Goal: Task Accomplishment & Management: Manage account settings

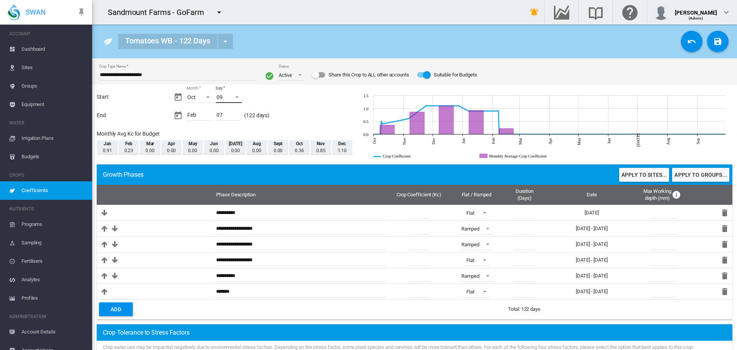
click at [228, 97] on span "09" at bounding box center [223, 98] width 12 height 8
click at [233, 118] on md-option "10" at bounding box center [236, 116] width 52 height 18
click at [645, 174] on button "Apply to sites..." at bounding box center [645, 175] width 50 height 14
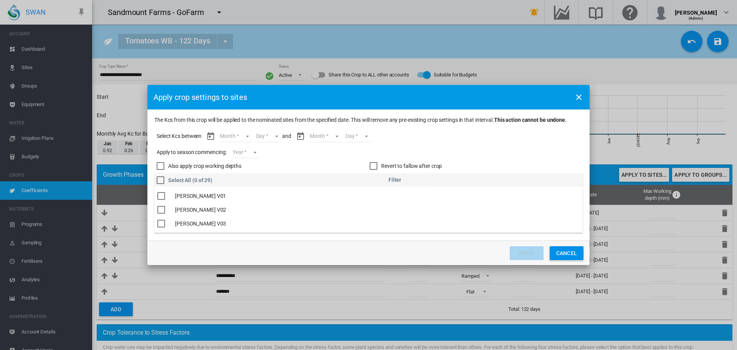
click at [245, 138] on md-select "Month Oct Nov Dec Jan Feb" at bounding box center [235, 137] width 33 height 12
click at [244, 138] on md-option "Oct" at bounding box center [241, 137] width 52 height 18
click at [254, 138] on md-select "Day 10 11 12 13 14 15 16 17 18 19 20 21 22 23 24 25 26 27 28 29 30 31" at bounding box center [262, 137] width 27 height 12
click at [254, 138] on div "10" at bounding box center [253, 137] width 6 height 8
click at [248, 153] on md-select "Year [DATE] [CREDIT_CARD_NUMBER]" at bounding box center [246, 153] width 28 height 12
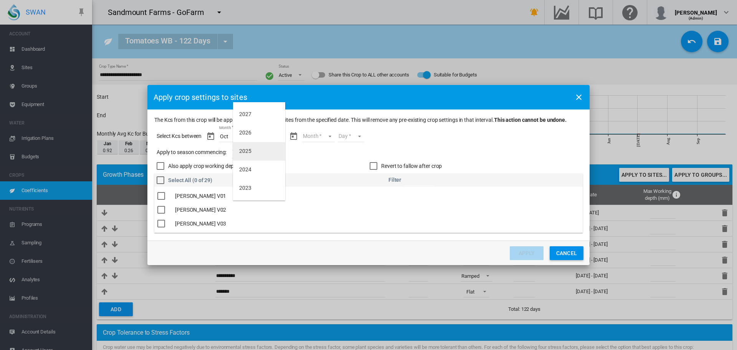
click at [248, 153] on div "2025" at bounding box center [245, 151] width 12 height 8
click at [324, 139] on md-select "Month Oct Nov Dec Jan Feb" at bounding box center [318, 137] width 33 height 12
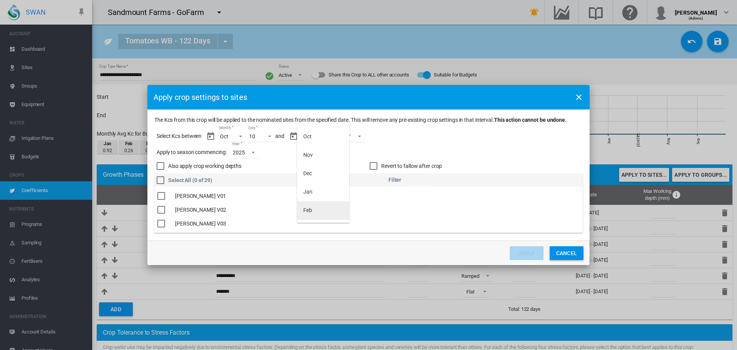
click at [323, 208] on md-option "Feb" at bounding box center [323, 210] width 52 height 18
click at [349, 132] on md-select "Day 01 02 03 04 05 06 07 08" at bounding box center [344, 137] width 27 height 12
click at [347, 217] on md-option "08" at bounding box center [352, 216] width 52 height 18
click at [434, 178] on input "The Kcs ..." at bounding box center [418, 180] width 31 height 12
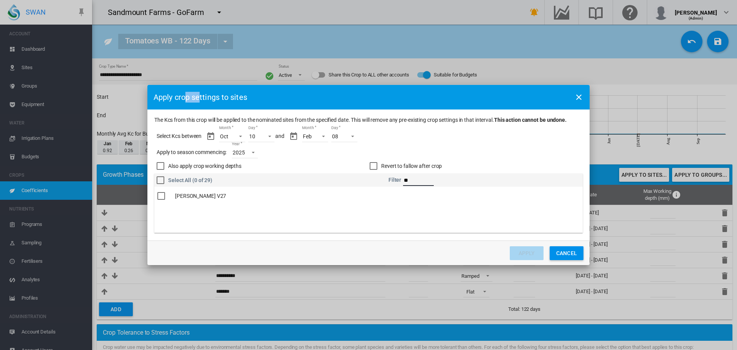
click at [118, 112] on div "Apply crop settings to sites The Kcs from this crop will be applied to the nomi…" at bounding box center [368, 175] width 737 height 350
drag, startPoint x: 159, startPoint y: 199, endPoint x: 165, endPoint y: 199, distance: 5.8
click at [159, 199] on div "The Kcs ..." at bounding box center [161, 196] width 8 height 8
drag, startPoint x: 414, startPoint y: 181, endPoint x: 370, endPoint y: 177, distance: 44.4
click at [392, 181] on th "Filter **" at bounding box center [486, 180] width 194 height 13
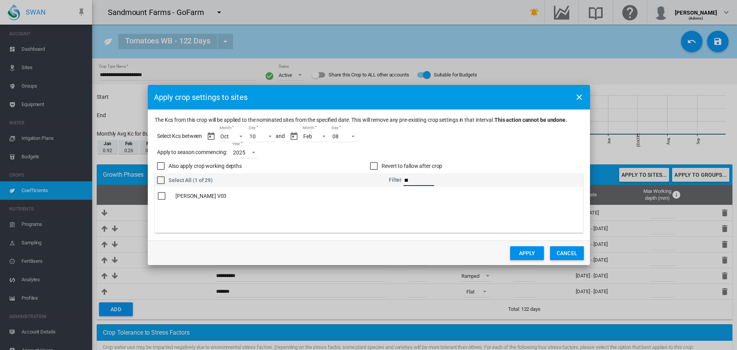
click at [164, 196] on div "The Kcs ..." at bounding box center [162, 196] width 8 height 8
drag, startPoint x: 417, startPoint y: 181, endPoint x: 406, endPoint y: 182, distance: 11.3
click at [406, 182] on input "**" at bounding box center [419, 180] width 31 height 12
type input "**"
click at [160, 197] on div "The Kcs ..." at bounding box center [162, 196] width 8 height 8
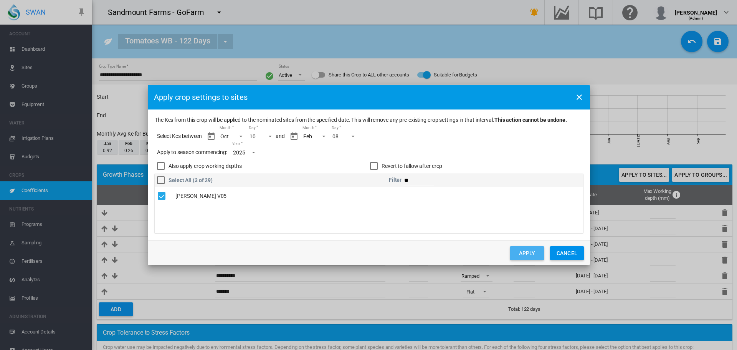
click at [534, 253] on button "Apply" at bounding box center [527, 253] width 34 height 14
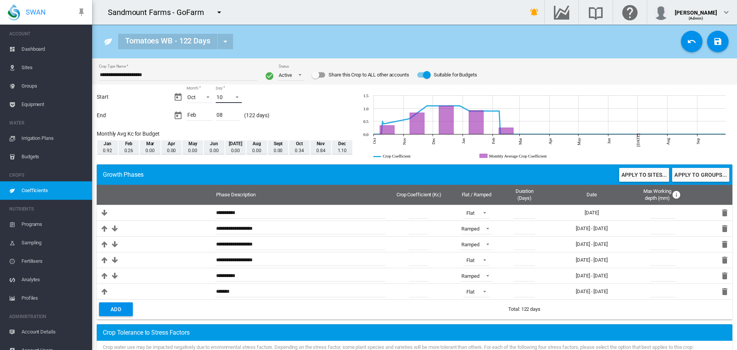
drag, startPoint x: 231, startPoint y: 93, endPoint x: 233, endPoint y: 102, distance: 9.0
click at [231, 93] on span "Day: 10" at bounding box center [234, 96] width 9 height 7
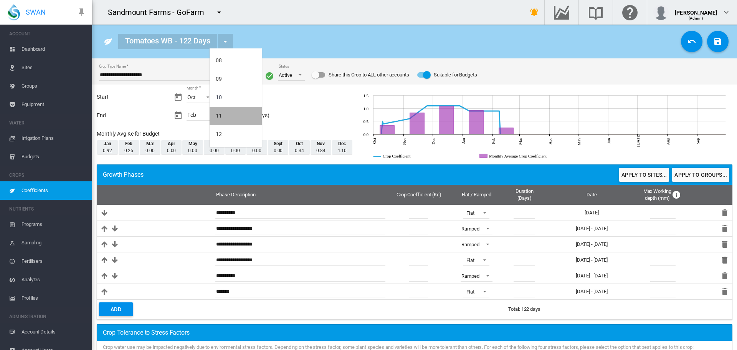
click at [239, 120] on md-option "11" at bounding box center [236, 116] width 52 height 18
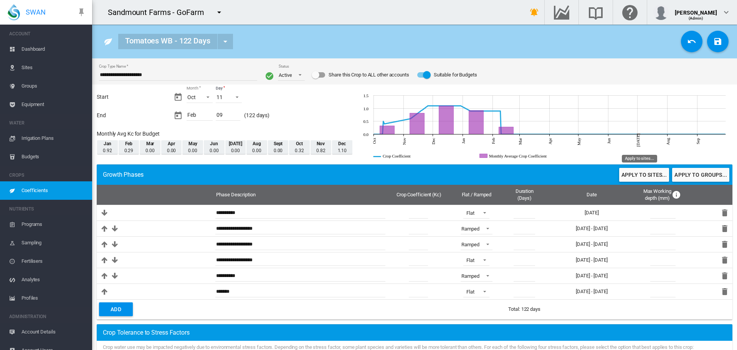
click at [640, 173] on button "Apply to sites..." at bounding box center [645, 175] width 50 height 14
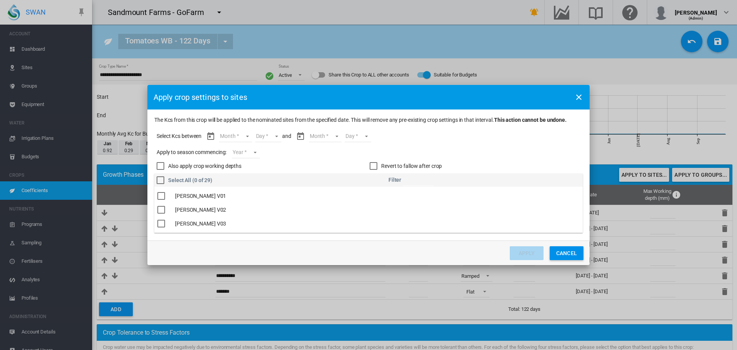
click at [250, 137] on md-select "Month Oct Nov Dec Jan Feb" at bounding box center [235, 137] width 33 height 12
click at [244, 135] on md-option "Oct" at bounding box center [241, 137] width 52 height 18
click at [270, 136] on md-select "Day 11 12 13 14 15 16 17 18 19 20 21 22 23 24 25 26 27 28 29 30 31" at bounding box center [262, 137] width 27 height 12
click at [266, 140] on md-option "11" at bounding box center [270, 137] width 52 height 18
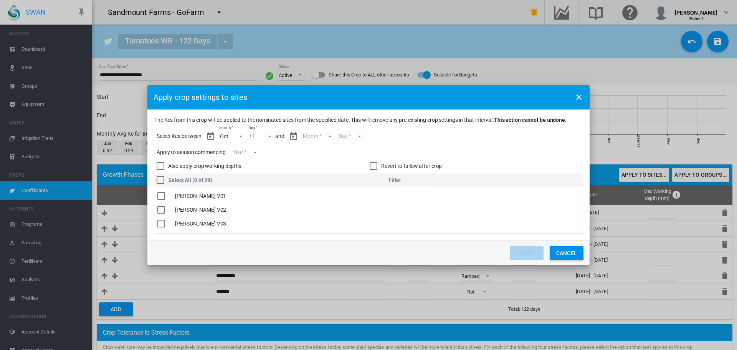
click at [328, 138] on md-select "Month Oct Nov Dec Jan Feb" at bounding box center [318, 137] width 33 height 12
click at [331, 214] on md-option "Feb" at bounding box center [323, 210] width 52 height 18
click at [350, 137] on md-select "Day 01 02 03 04 05 06 07 08 09" at bounding box center [344, 137] width 27 height 12
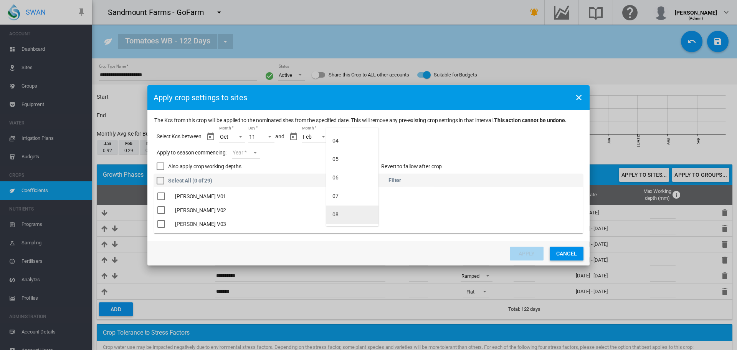
scroll to position [68, 0]
click at [249, 147] on md-backdrop at bounding box center [368, 175] width 737 height 350
click at [336, 139] on md-select "Day" at bounding box center [344, 137] width 27 height 12
click at [340, 220] on md-option "09" at bounding box center [352, 217] width 52 height 18
click at [243, 156] on md-select "Year [DATE] [CREDIT_CARD_NUMBER]" at bounding box center [246, 153] width 28 height 12
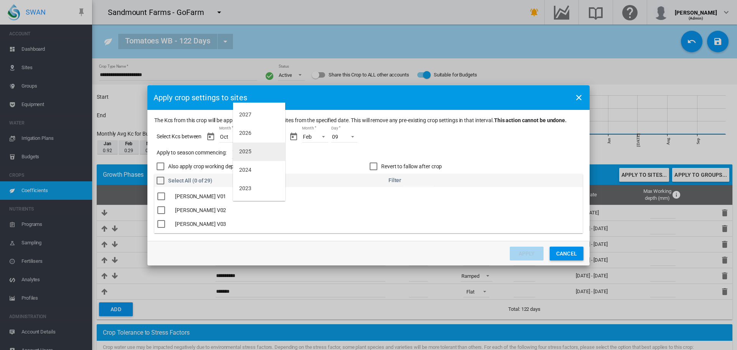
click at [268, 152] on md-option "2025" at bounding box center [259, 152] width 52 height 18
click at [427, 184] on input "The Kcs ..." at bounding box center [418, 181] width 31 height 12
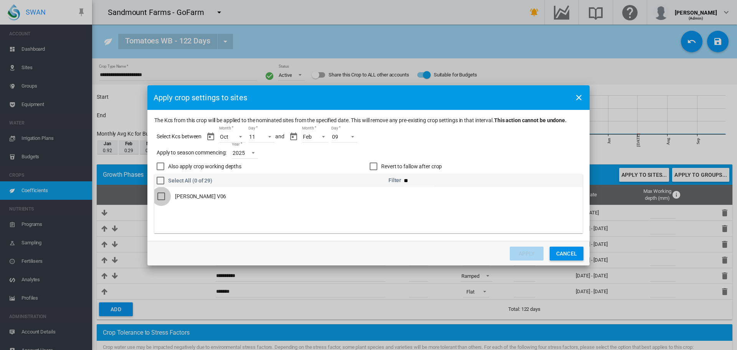
click at [159, 197] on div "The Kcs ..." at bounding box center [161, 196] width 8 height 8
click at [414, 184] on input "**" at bounding box center [418, 181] width 31 height 12
type input "**"
click at [162, 199] on div "The Kcs ..." at bounding box center [161, 196] width 8 height 8
click at [532, 250] on button "Apply" at bounding box center [527, 254] width 34 height 14
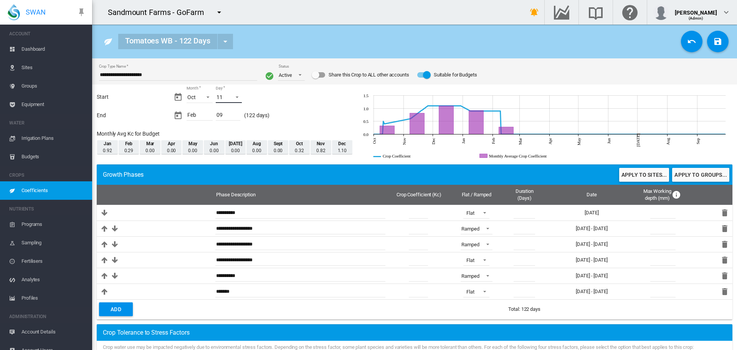
click at [225, 96] on span "11" at bounding box center [223, 98] width 12 height 8
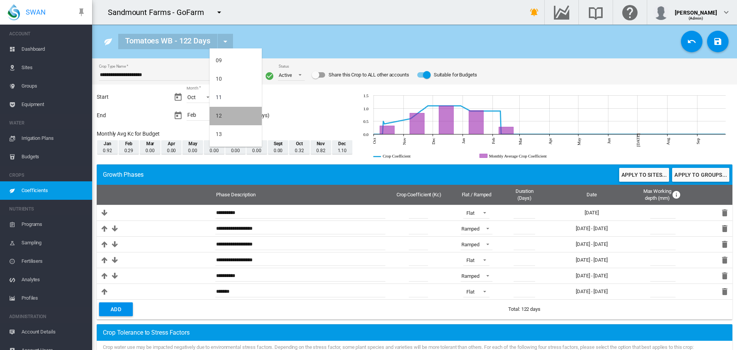
click at [239, 113] on md-option "12" at bounding box center [236, 116] width 52 height 18
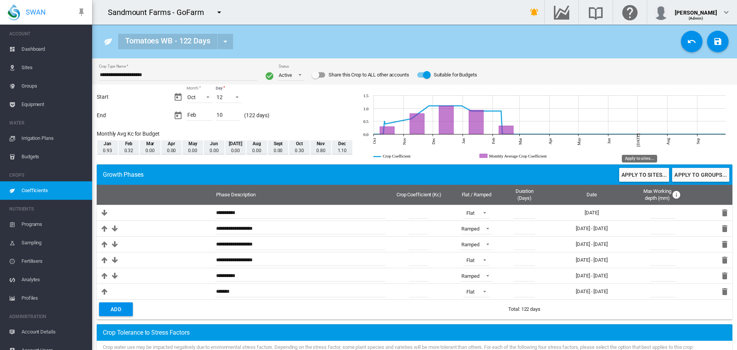
click at [623, 175] on button "Apply to sites..." at bounding box center [645, 175] width 50 height 14
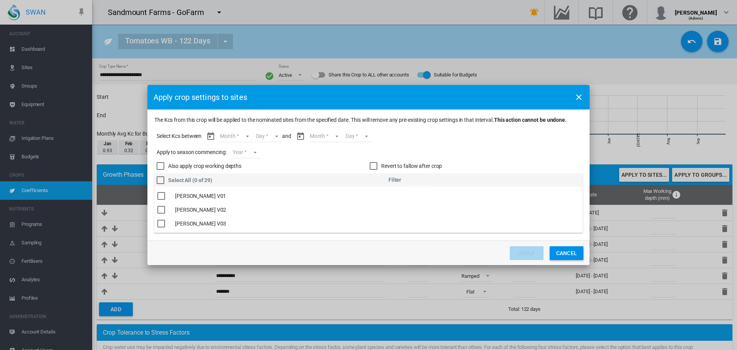
click at [419, 181] on input "The Kcs ..." at bounding box center [418, 180] width 31 height 12
click at [164, 197] on div "The Kcs ..." at bounding box center [161, 196] width 8 height 8
click at [416, 182] on input "**" at bounding box center [418, 180] width 31 height 12
click at [165, 194] on div "The Kcs ..." at bounding box center [161, 196] width 8 height 8
click at [428, 180] on input "**" at bounding box center [418, 180] width 31 height 12
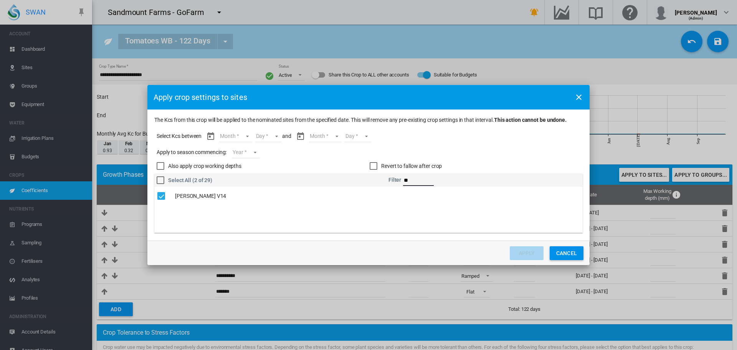
type input "*"
type input "**"
click at [163, 193] on div "The Kcs ..." at bounding box center [161, 196] width 8 height 8
click at [232, 136] on md-select "Month Oct Nov Dec Jan Feb" at bounding box center [235, 137] width 33 height 12
click at [232, 136] on md-option "Oct" at bounding box center [241, 137] width 52 height 18
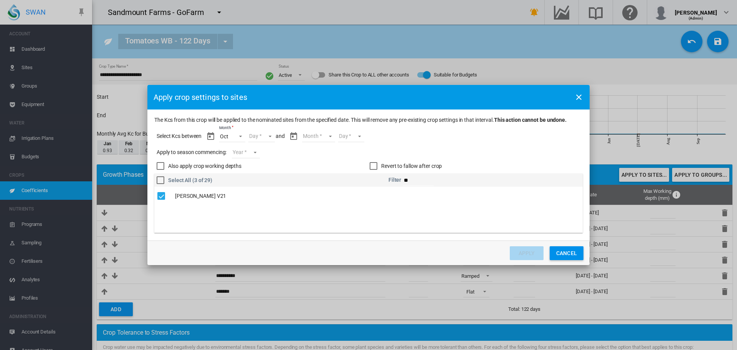
click at [260, 135] on md-select "Day 12 13 14 15 16 17 18 19 20 21 22 23 24 25 26 27 28 29 30 31" at bounding box center [262, 137] width 27 height 12
click at [260, 135] on md-option "12" at bounding box center [270, 137] width 52 height 18
click at [248, 152] on md-select "Year [DATE] [CREDIT_CARD_NUMBER]" at bounding box center [246, 153] width 28 height 12
click at [248, 157] on md-option "2025" at bounding box center [259, 151] width 52 height 18
click at [320, 136] on md-select "Month Oct Nov Dec Jan Feb" at bounding box center [318, 137] width 33 height 12
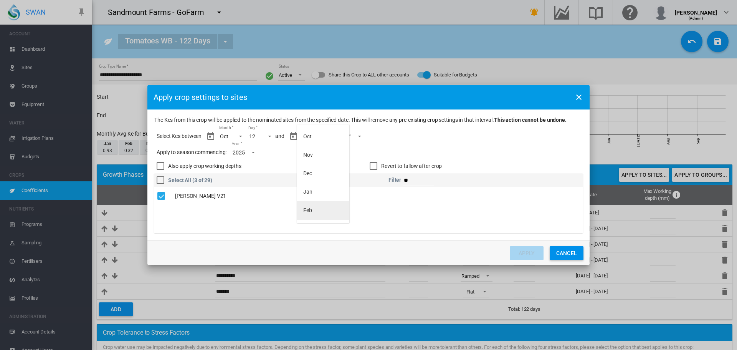
click at [313, 212] on md-option "Feb" at bounding box center [323, 210] width 52 height 18
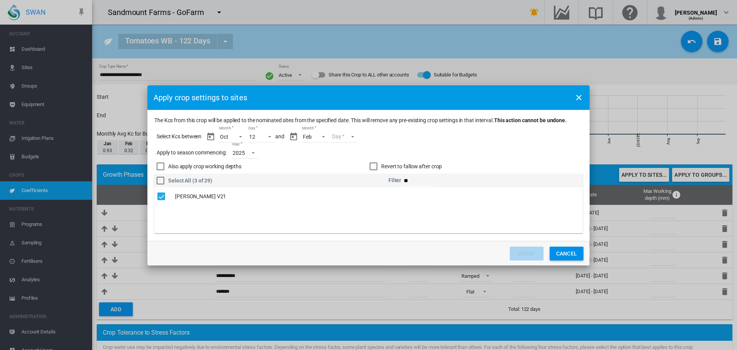
click at [342, 137] on md-select "Day 01 02 03 04 05 06 07 08 09 10" at bounding box center [344, 137] width 27 height 12
click at [355, 215] on md-option "10" at bounding box center [352, 217] width 52 height 18
click at [532, 252] on button "Apply" at bounding box center [527, 254] width 34 height 14
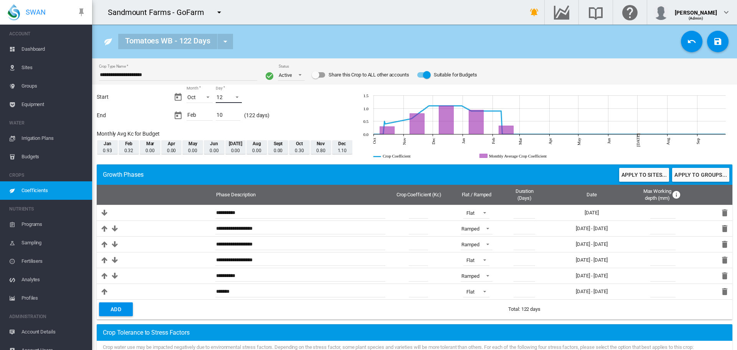
click at [237, 96] on span "Day: 12" at bounding box center [234, 96] width 9 height 7
click at [237, 116] on md-option "13" at bounding box center [236, 116] width 52 height 18
click at [629, 171] on button "Apply to sites..." at bounding box center [645, 175] width 50 height 14
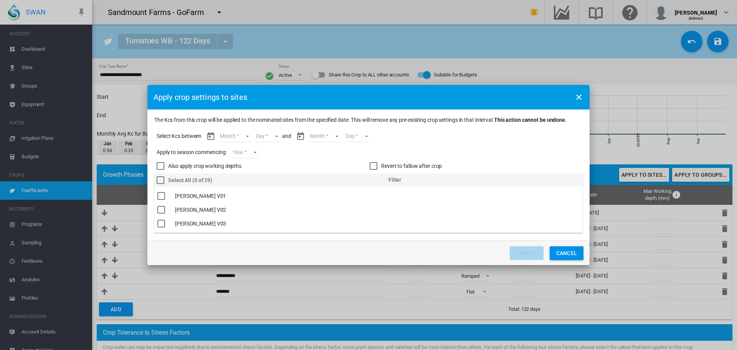
click at [249, 134] on md-select "Month Oct Nov Dec Jan Feb" at bounding box center [235, 137] width 33 height 12
click at [249, 134] on md-option "Oct" at bounding box center [241, 137] width 52 height 18
click at [263, 136] on md-select "Day 13 14 15 16 17 18 19 20 21 22 23 24 25 26 27 28 29 30 31" at bounding box center [262, 137] width 27 height 12
click at [267, 141] on md-option "13" at bounding box center [270, 137] width 52 height 18
click at [245, 153] on md-select "Year [DATE] [CREDIT_CARD_NUMBER]" at bounding box center [246, 153] width 28 height 12
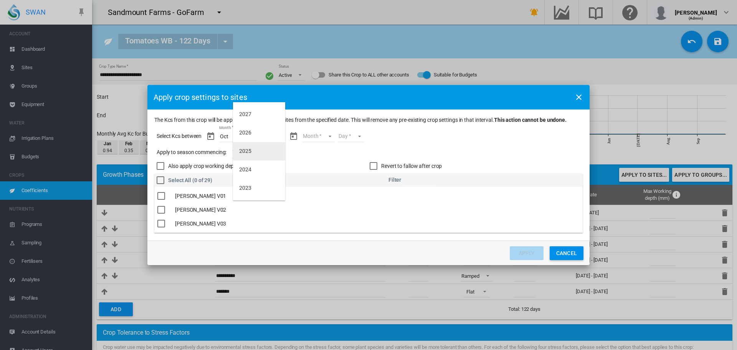
drag, startPoint x: 245, startPoint y: 153, endPoint x: 298, endPoint y: 148, distance: 53.2
click at [245, 153] on div "2025" at bounding box center [245, 151] width 12 height 8
click at [320, 141] on md-select "Month Oct Nov Dec Jan Feb" at bounding box center [318, 137] width 33 height 12
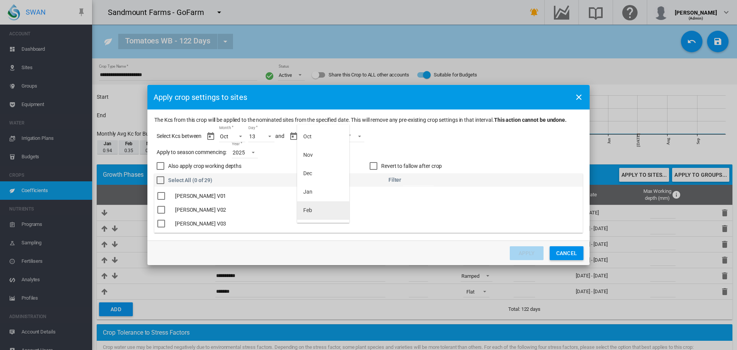
click at [330, 207] on md-option "Feb" at bounding box center [323, 210] width 52 height 18
click at [350, 140] on md-select "Day 01 02 03 04 05 06 07 08 09 10 11" at bounding box center [344, 137] width 27 height 12
click at [348, 216] on md-option "11" at bounding box center [352, 216] width 52 height 18
click at [416, 181] on input "The Kcs ..." at bounding box center [418, 180] width 31 height 12
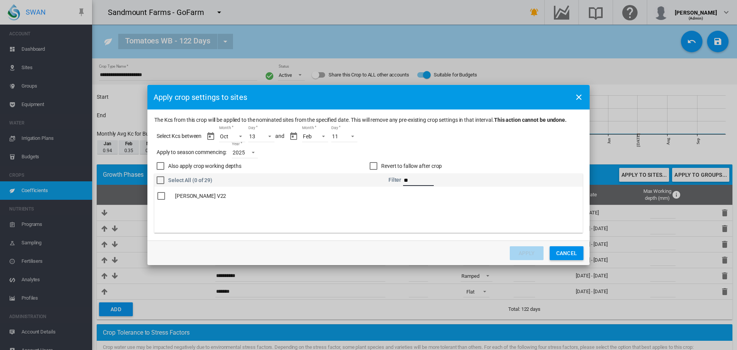
click at [163, 196] on div "The Kcs ..." at bounding box center [161, 196] width 8 height 8
click at [415, 181] on input "**" at bounding box center [418, 180] width 31 height 12
type input "**"
click at [165, 194] on div "The Kcs ..." at bounding box center [161, 196] width 8 height 8
click at [531, 255] on button "Apply" at bounding box center [527, 253] width 34 height 14
